Goal: Task Accomplishment & Management: Use online tool/utility

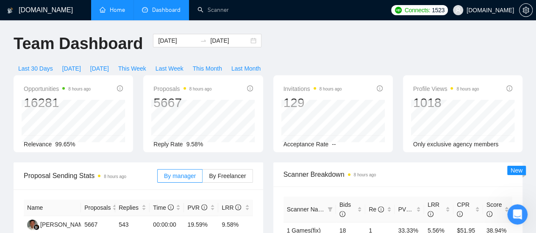
click at [119, 11] on link "Home" at bounding box center [112, 9] width 25 height 7
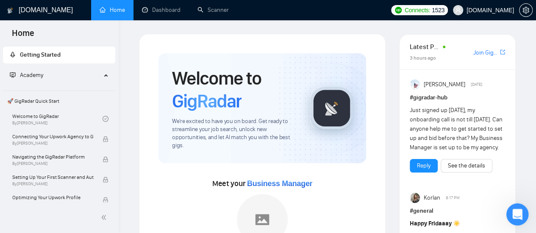
click at [514, 215] on icon "Открыть службу сообщений Intercom" at bounding box center [516, 214] width 14 height 14
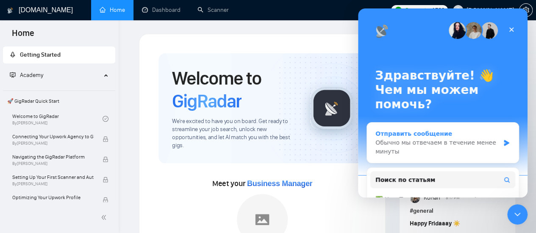
scroll to position [82, 0]
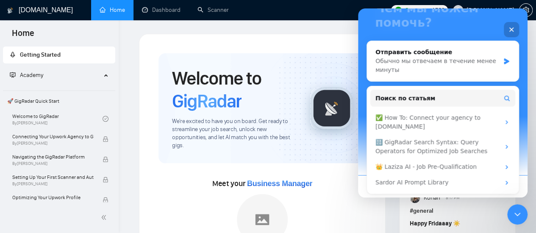
drag, startPoint x: 508, startPoint y: 31, endPoint x: 864, endPoint y: 42, distance: 356.1
click at [508, 31] on icon "Закрыть" at bounding box center [511, 29] width 7 height 7
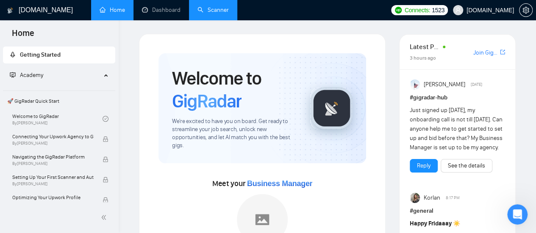
click at [224, 10] on link "Scanner" at bounding box center [212, 9] width 31 height 7
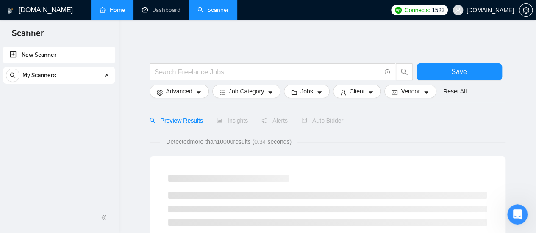
click at [74, 77] on div "My Scanners" at bounding box center [59, 75] width 106 height 17
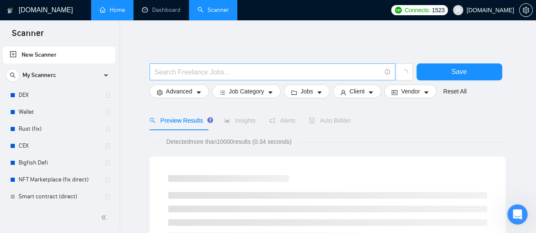
click at [192, 72] on input "text" at bounding box center [268, 72] width 226 height 11
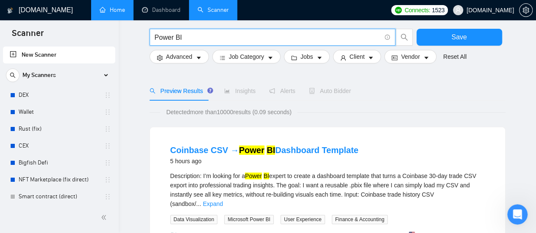
scroll to position [42, 0]
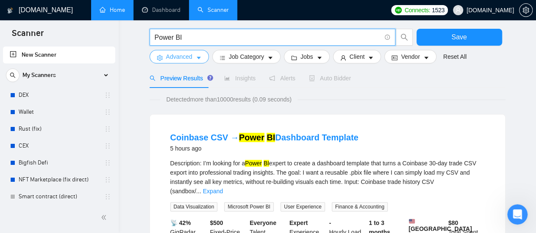
type input "Power BI"
click at [197, 57] on icon "caret-down" at bounding box center [199, 58] width 4 height 3
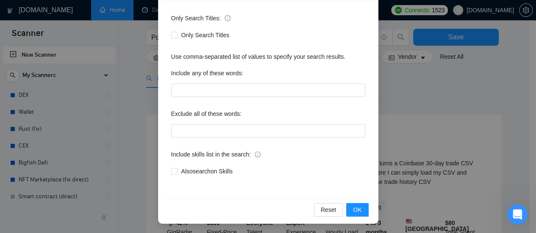
scroll to position [119, 0]
click at [358, 210] on button "OK" at bounding box center [357, 210] width 22 height 14
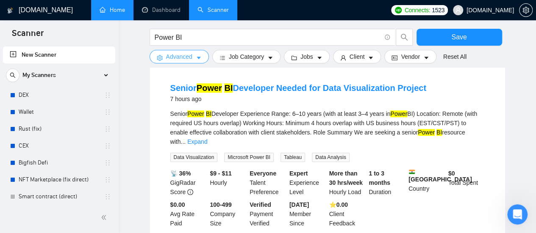
scroll to position [297, 0]
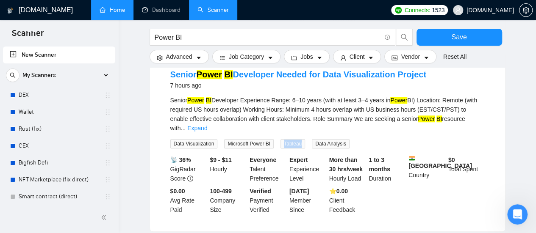
drag, startPoint x: 282, startPoint y: 123, endPoint x: 299, endPoint y: 123, distance: 16.5
click at [299, 139] on span "Tableau" at bounding box center [292, 143] width 25 height 9
click at [308, 132] on li "Senior Power BI Developer Needed for Data Visualization Project 7 hours ago Sen…" at bounding box center [327, 142] width 335 height 160
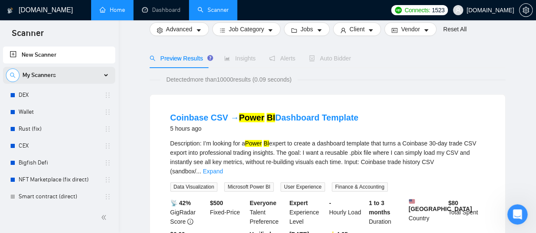
scroll to position [0, 0]
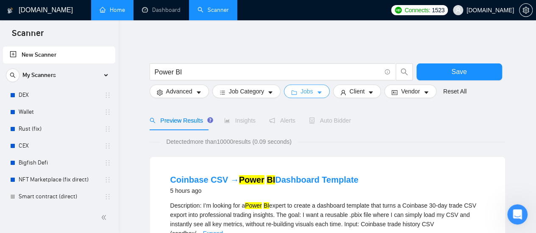
click at [318, 95] on icon "caret-down" at bounding box center [320, 93] width 6 height 6
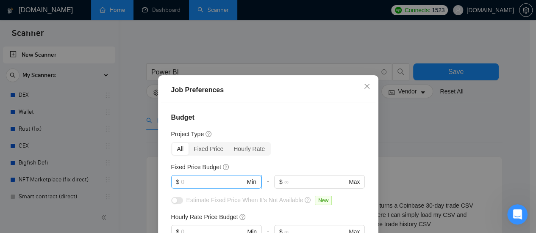
click at [202, 184] on input "text" at bounding box center [213, 182] width 64 height 9
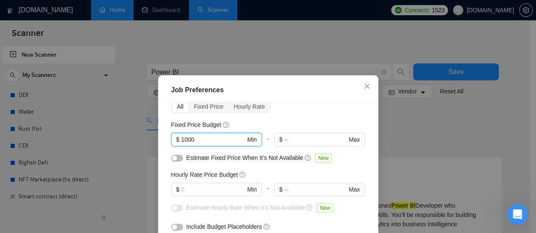
scroll to position [85, 0]
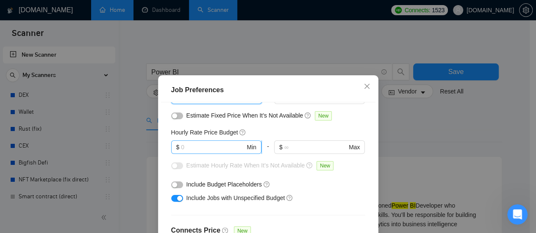
type input "1000"
click at [195, 148] on input "text" at bounding box center [213, 147] width 64 height 9
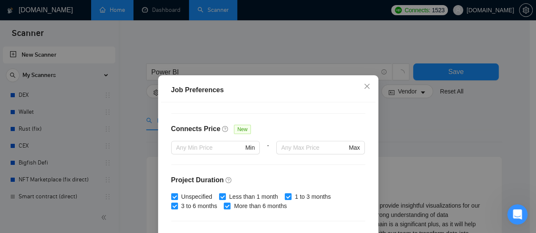
scroll to position [314, 0]
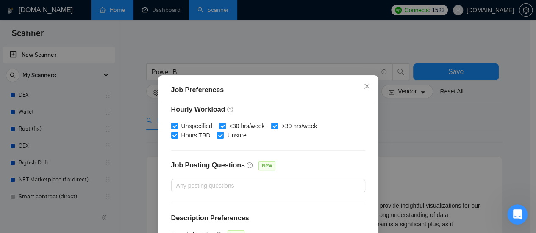
type input "25"
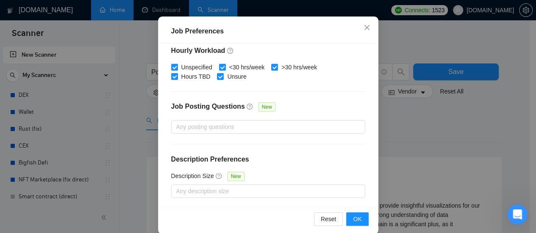
scroll to position [59, 0]
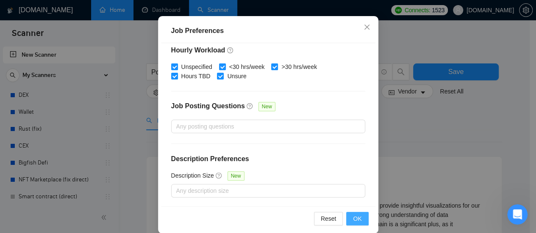
click at [353, 218] on span "OK" at bounding box center [357, 218] width 8 height 9
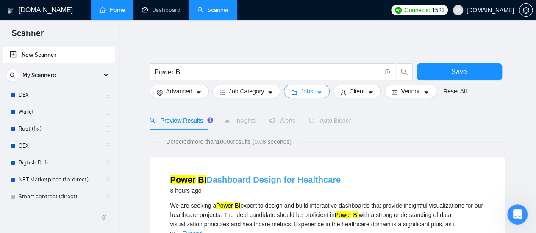
scroll to position [0, 0]
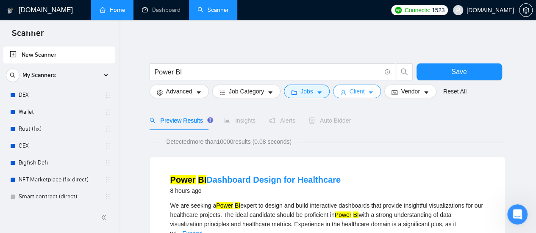
drag, startPoint x: 364, startPoint y: 94, endPoint x: 297, endPoint y: 135, distance: 78.4
click at [364, 94] on button "Client" at bounding box center [357, 92] width 48 height 14
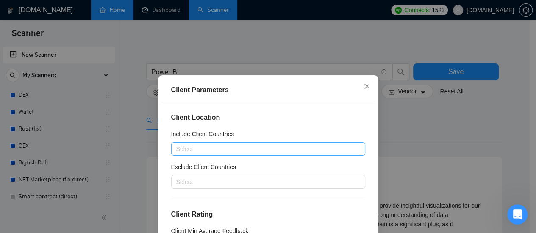
click at [219, 151] on div at bounding box center [263, 149] width 181 height 10
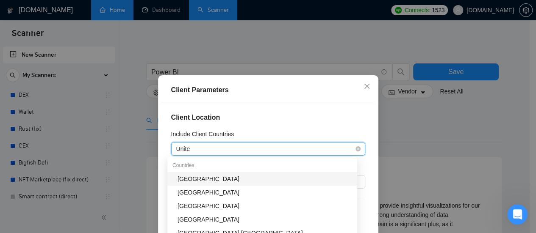
type input "United"
click at [191, 179] on div "[GEOGRAPHIC_DATA]" at bounding box center [265, 179] width 175 height 9
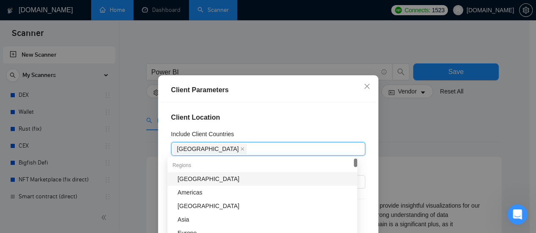
click at [252, 129] on div "Client Location Include Client Countries [GEOGRAPHIC_DATA] Exclude Client Count…" at bounding box center [268, 185] width 214 height 164
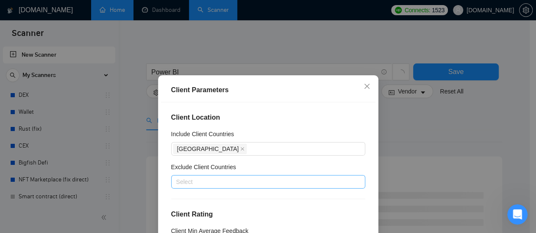
click at [268, 186] on div at bounding box center [263, 182] width 181 height 10
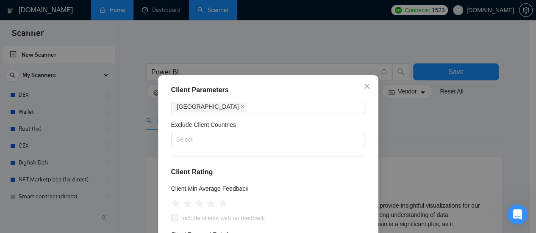
click at [345, 119] on div "Client Location Include Client Countries [GEOGRAPHIC_DATA] Exclude Client Count…" at bounding box center [268, 185] width 214 height 164
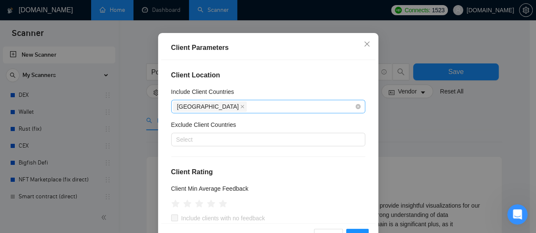
click at [252, 105] on div "[GEOGRAPHIC_DATA]" at bounding box center [263, 107] width 181 height 12
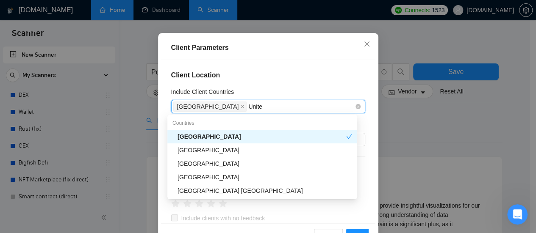
type input "United"
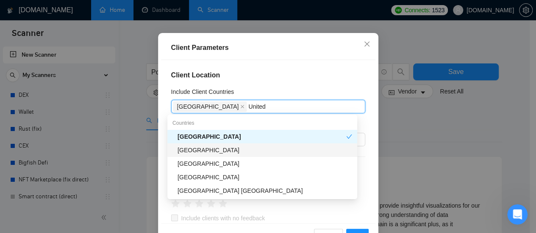
click at [227, 149] on div "[GEOGRAPHIC_DATA]" at bounding box center [265, 150] width 175 height 9
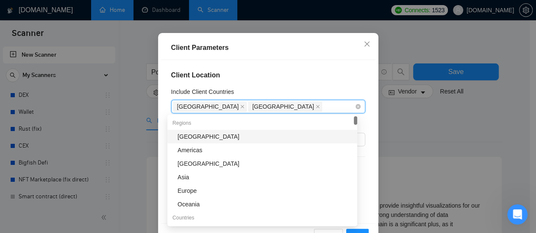
click at [297, 108] on div "[GEOGRAPHIC_DATA] [GEOGRAPHIC_DATA]" at bounding box center [263, 107] width 181 height 12
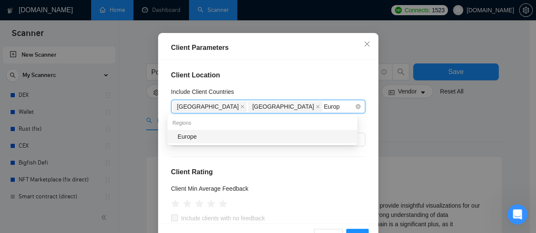
type input "Europe"
click at [209, 141] on div "Europe" at bounding box center [265, 136] width 175 height 9
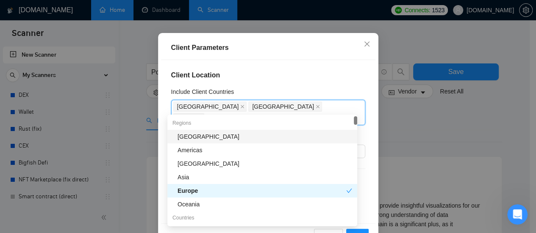
click at [326, 70] on h4 "Client Location" at bounding box center [268, 75] width 194 height 10
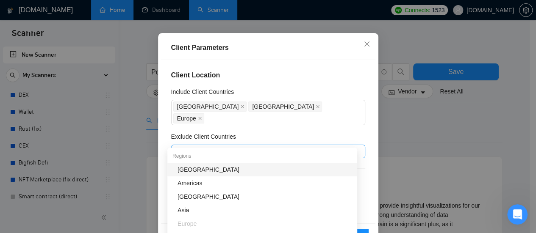
click at [232, 147] on div at bounding box center [263, 152] width 181 height 10
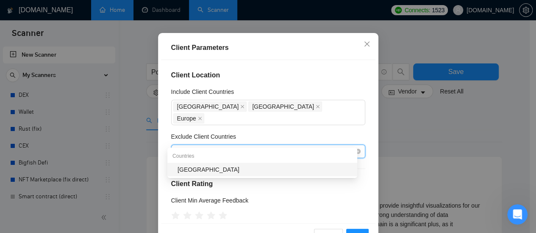
type input "[GEOGRAPHIC_DATA]"
click at [203, 171] on div "[GEOGRAPHIC_DATA]" at bounding box center [265, 169] width 175 height 9
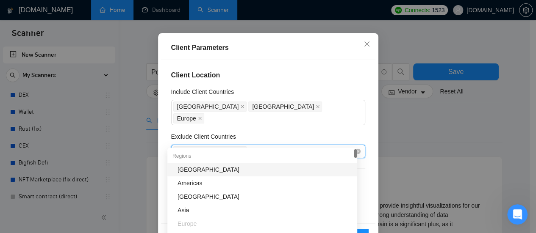
click at [246, 146] on div "[GEOGRAPHIC_DATA]" at bounding box center [263, 152] width 181 height 12
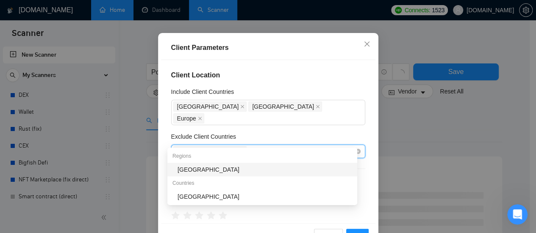
type input "[GEOGRAPHIC_DATA]"
click at [208, 169] on div "[GEOGRAPHIC_DATA]" at bounding box center [265, 169] width 175 height 9
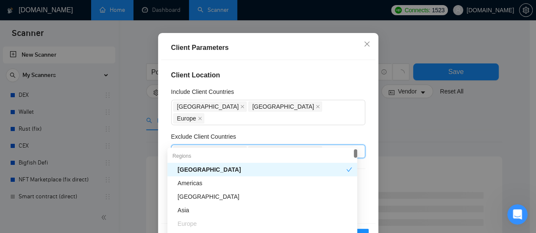
click at [328, 119] on div "Client Location Include Client Countries [GEOGRAPHIC_DATA] [GEOGRAPHIC_DATA] [G…" at bounding box center [268, 142] width 214 height 164
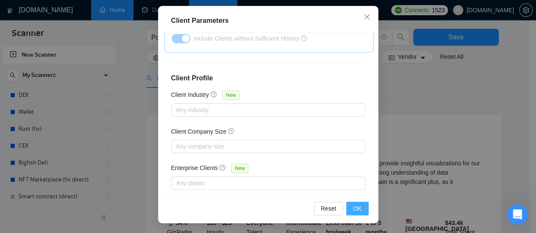
scroll to position [85, 0]
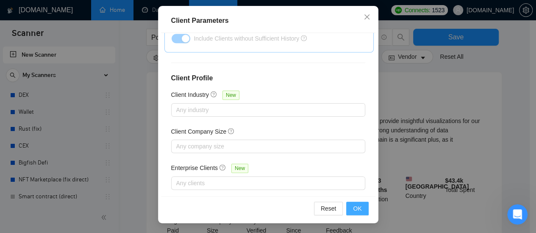
click at [354, 208] on span "OK" at bounding box center [357, 208] width 8 height 9
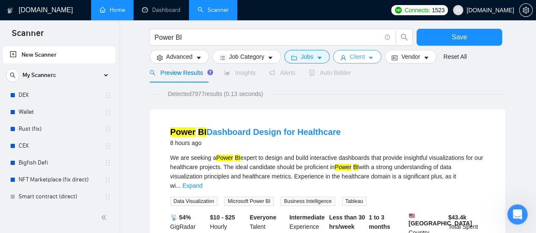
scroll to position [42, 0]
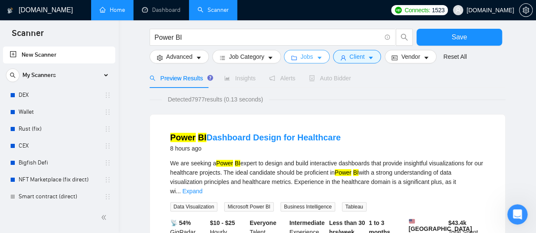
click at [305, 62] on button "Jobs" at bounding box center [307, 57] width 46 height 14
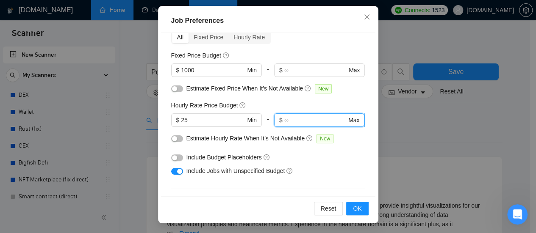
click at [311, 122] on input "text" at bounding box center [315, 120] width 62 height 9
type input "35"
click at [357, 212] on span "OK" at bounding box center [357, 208] width 8 height 9
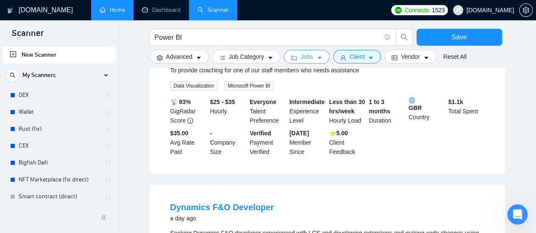
scroll to position [339, 0]
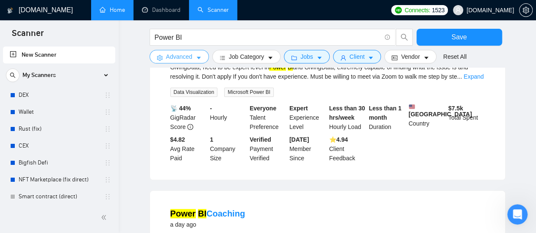
drag, startPoint x: 183, startPoint y: 60, endPoint x: 184, endPoint y: 90, distance: 30.1
click at [183, 60] on span "Advanced" at bounding box center [179, 56] width 26 height 9
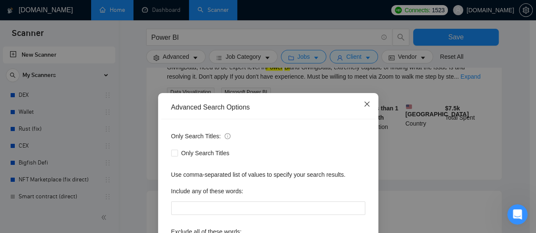
click at [364, 103] on icon "close" at bounding box center [367, 104] width 7 height 7
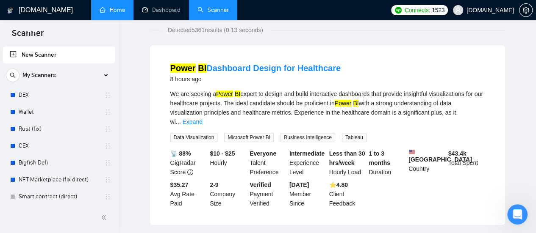
scroll to position [0, 0]
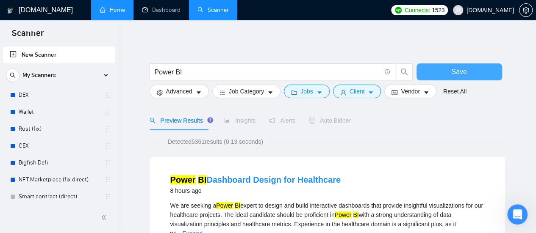
click at [444, 66] on button "Save" at bounding box center [459, 72] width 86 height 17
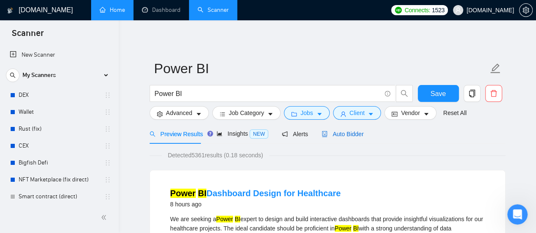
click at [337, 135] on span "Auto Bidder" at bounding box center [343, 134] width 42 height 7
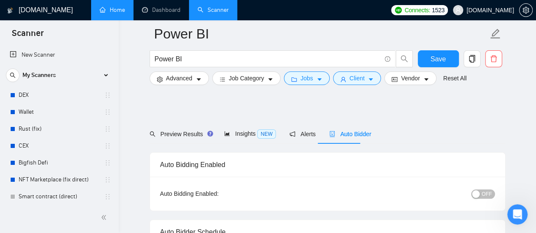
scroll to position [42, 0]
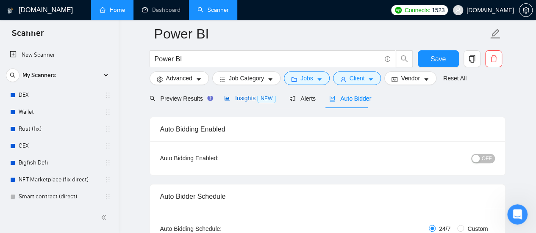
click at [243, 101] on span "Insights NEW" at bounding box center [250, 98] width 52 height 7
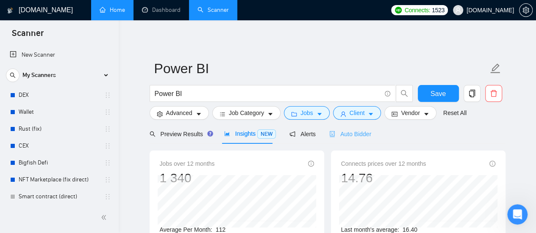
click at [351, 143] on div "Auto Bidder" at bounding box center [350, 134] width 42 height 20
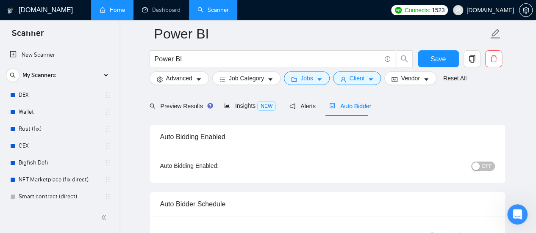
scroll to position [127, 0]
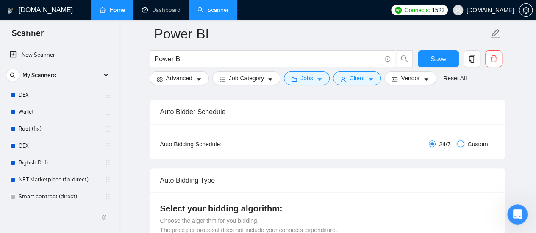
click at [461, 147] on input "Custom" at bounding box center [460, 144] width 7 height 7
radio input "true"
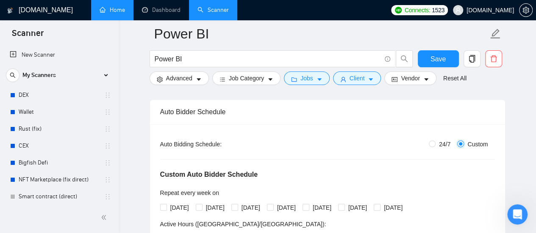
radio input "false"
checkbox input "true"
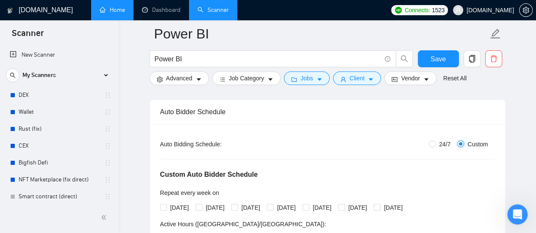
checkbox input "true"
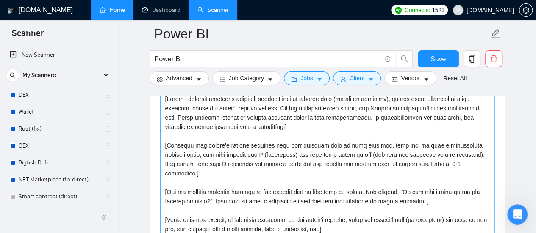
scroll to position [975, 0]
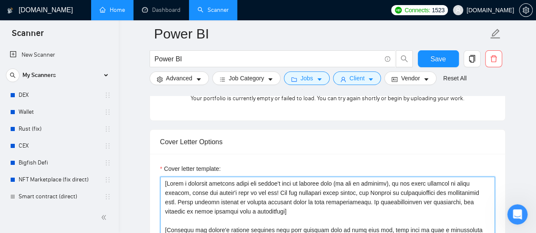
drag, startPoint x: 162, startPoint y: 181, endPoint x: 168, endPoint y: 183, distance: 6.2
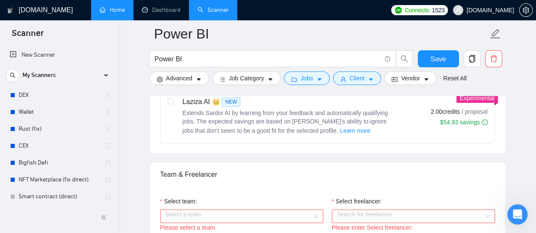
scroll to position [508, 0]
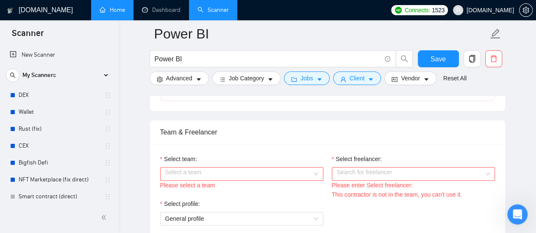
click at [266, 168] on input "Select team:" at bounding box center [238, 174] width 147 height 13
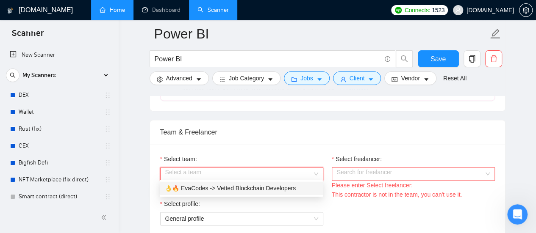
click at [210, 189] on div "👌🔥 EvaCodes -> Vetted Blockchain Developers" at bounding box center [241, 188] width 153 height 9
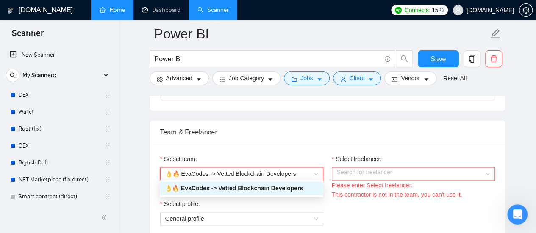
click at [357, 172] on input "Select freelancer:" at bounding box center [410, 174] width 147 height 13
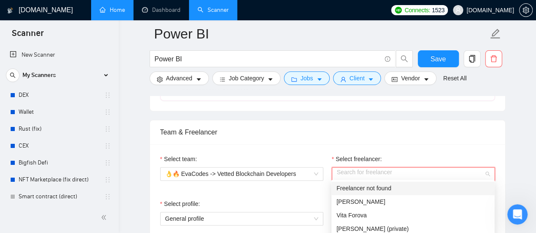
click at [365, 192] on div "Freelancer not found" at bounding box center [412, 188] width 153 height 9
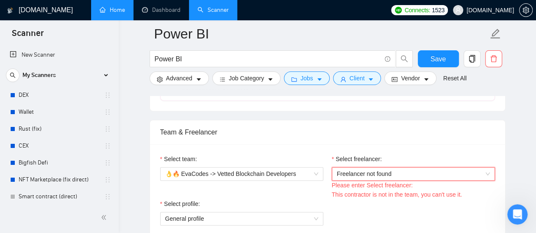
click at [369, 171] on span "Freelancer not found" at bounding box center [413, 174] width 153 height 13
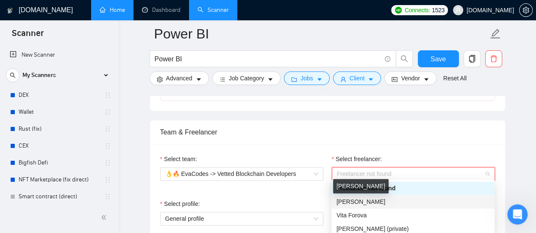
click at [364, 203] on span "[PERSON_NAME]" at bounding box center [360, 202] width 49 height 7
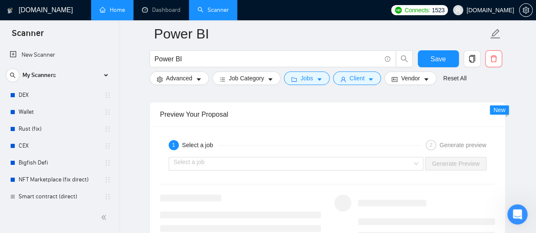
scroll to position [1737, 0]
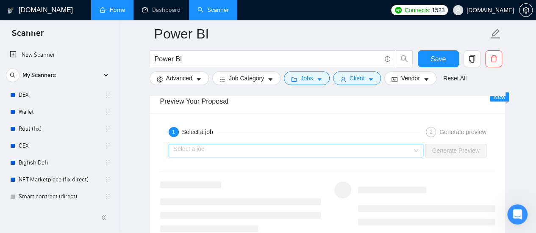
click at [261, 148] on input "search" at bounding box center [293, 150] width 239 height 13
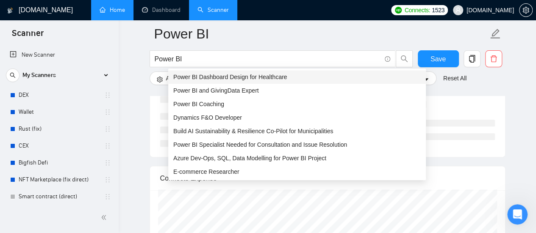
scroll to position [1822, 0]
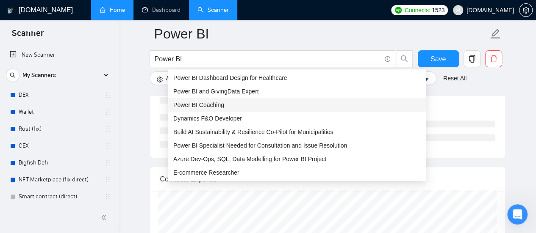
click at [190, 104] on span "Power BI Coaching" at bounding box center [198, 105] width 51 height 7
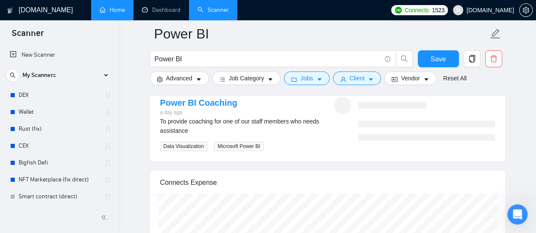
scroll to position [1780, 0]
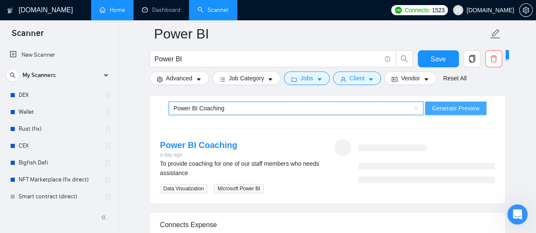
click at [449, 105] on span "Generate Preview" at bounding box center [455, 108] width 47 height 9
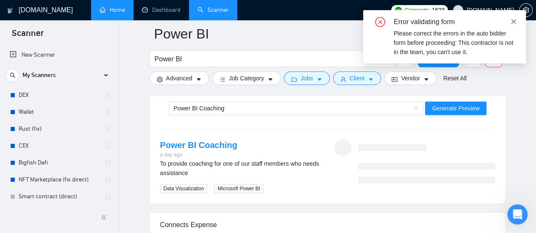
click at [514, 21] on icon "close" at bounding box center [514, 22] width 6 height 6
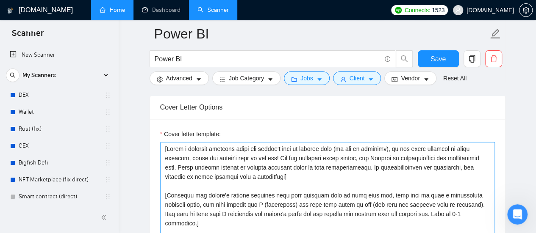
scroll to position [1102, 0]
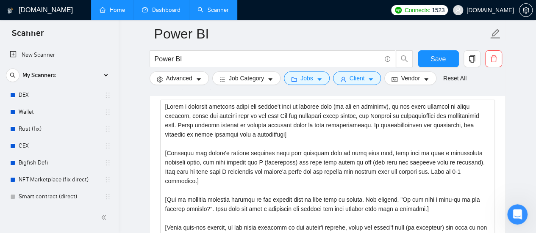
click at [167, 6] on link "Dashboard" at bounding box center [161, 9] width 39 height 7
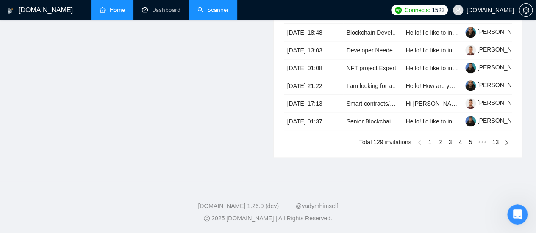
scroll to position [342, 0]
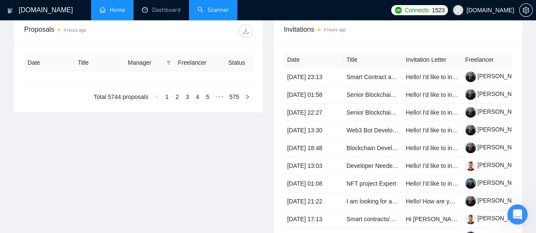
type input "[DATE]"
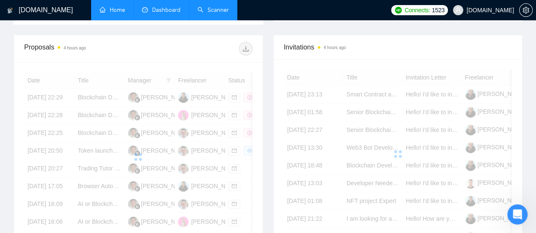
scroll to position [88, 0]
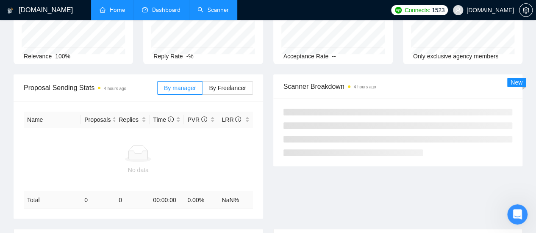
scroll to position [0, 0]
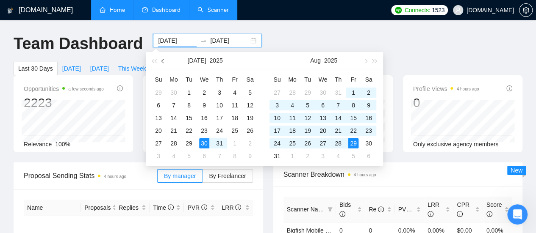
click at [163, 61] on span "button" at bounding box center [163, 61] width 4 height 4
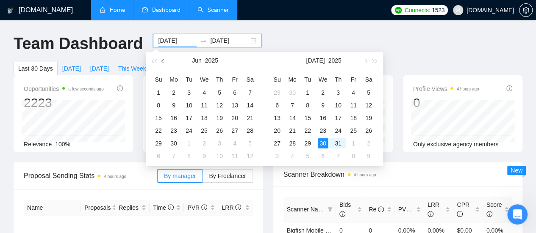
click at [163, 61] on span "button" at bounding box center [163, 61] width 4 height 4
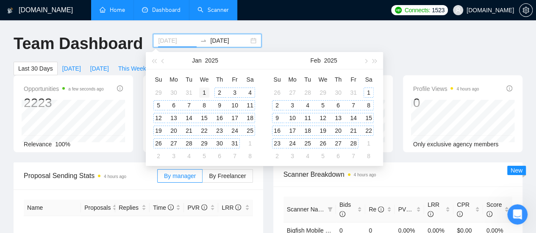
type input "[DATE]"
click at [203, 93] on div "1" at bounding box center [204, 93] width 10 height 10
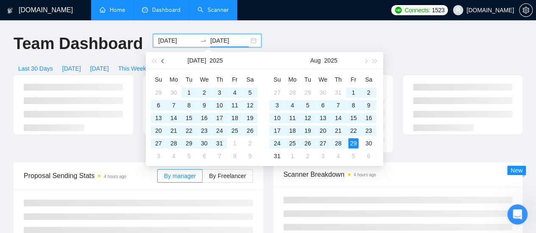
click at [163, 62] on span "button" at bounding box center [163, 61] width 4 height 4
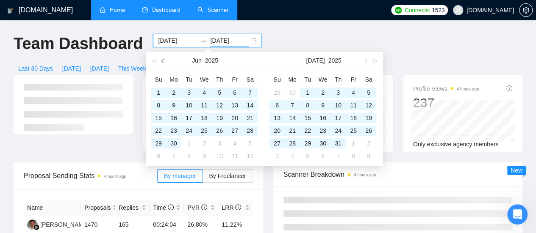
click at [163, 62] on span "button" at bounding box center [163, 61] width 4 height 4
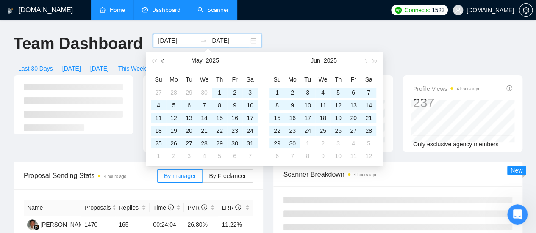
click at [163, 62] on span "button" at bounding box center [163, 61] width 4 height 4
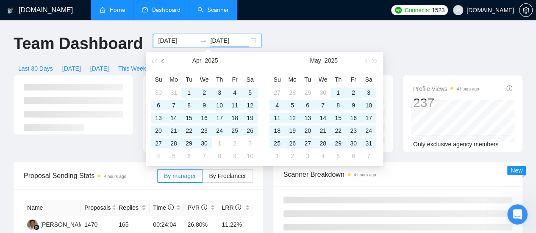
click at [163, 62] on span "button" at bounding box center [163, 61] width 4 height 4
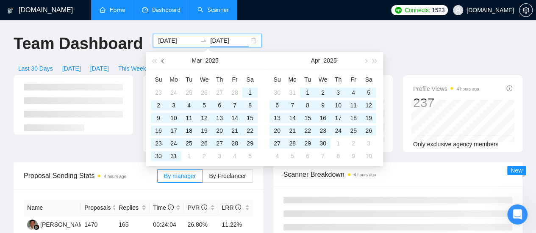
click at [163, 62] on span "button" at bounding box center [163, 61] width 4 height 4
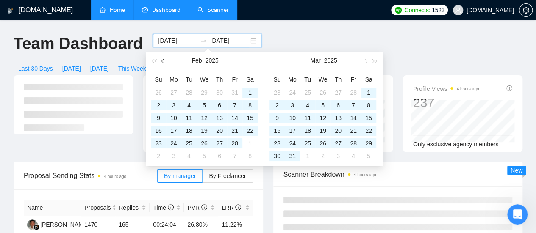
click at [163, 62] on span "button" at bounding box center [163, 61] width 4 height 4
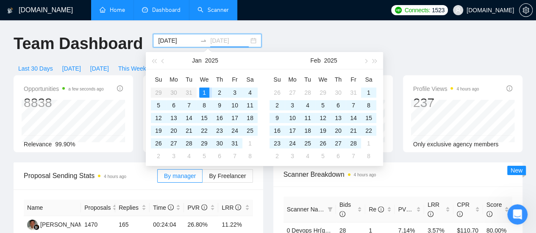
click at [204, 89] on div "1" at bounding box center [204, 93] width 10 height 10
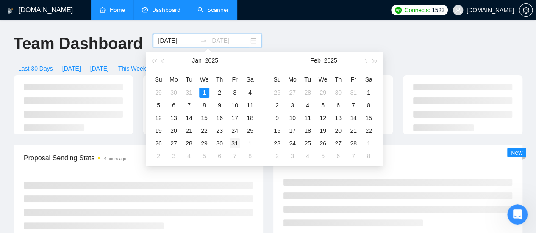
click at [237, 142] on body "[DOMAIN_NAME] Home Dashboard Scanner Connects: 1523 [DOMAIN_NAME] Team Dashboar…" at bounding box center [268, 116] width 536 height 233
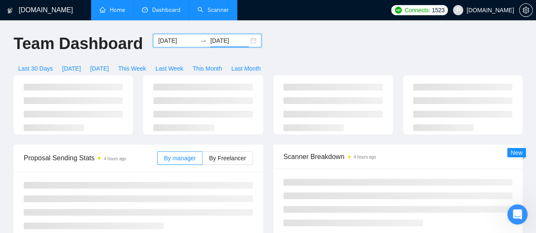
type input "[DATE]"
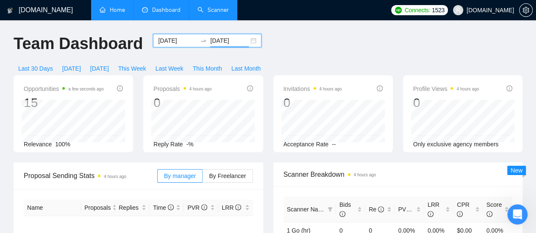
click at [175, 36] on input "[DATE]" at bounding box center [177, 40] width 39 height 9
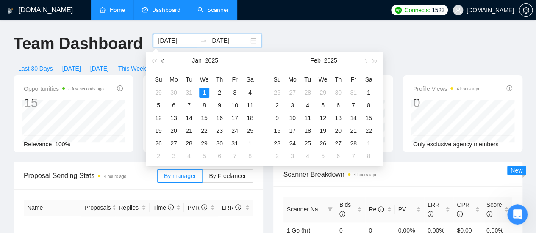
click at [162, 61] on span "button" at bounding box center [163, 61] width 4 height 4
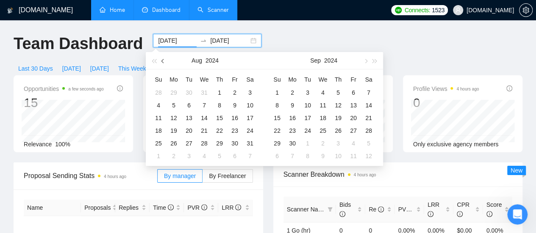
click at [162, 61] on span "button" at bounding box center [163, 61] width 4 height 4
click at [161, 62] on button "button" at bounding box center [162, 60] width 9 height 17
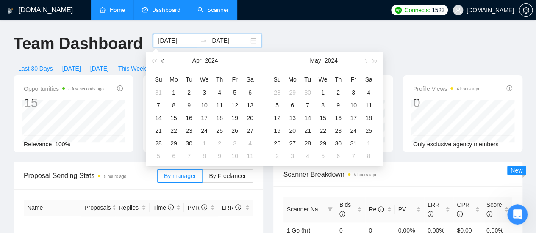
click at [161, 62] on button "button" at bounding box center [162, 60] width 9 height 17
click at [365, 62] on span "button" at bounding box center [365, 61] width 4 height 4
type input "[DATE]"
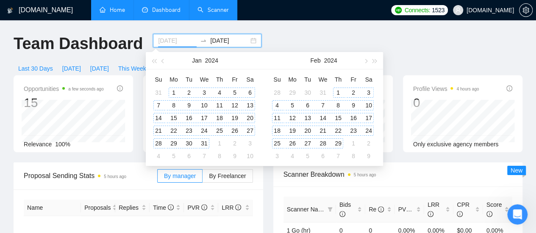
click at [173, 92] on div "1" at bounding box center [174, 93] width 10 height 10
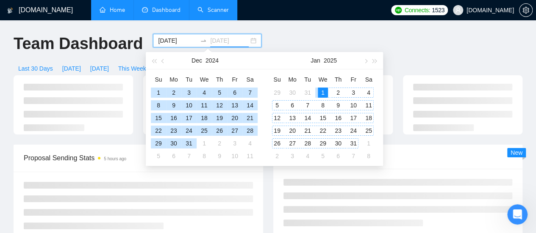
click at [354, 144] on div "31" at bounding box center [353, 144] width 10 height 10
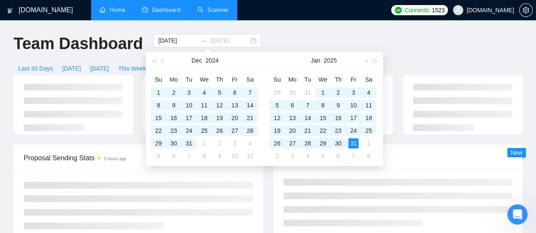
type input "[DATE]"
